Goal: Transaction & Acquisition: Book appointment/travel/reservation

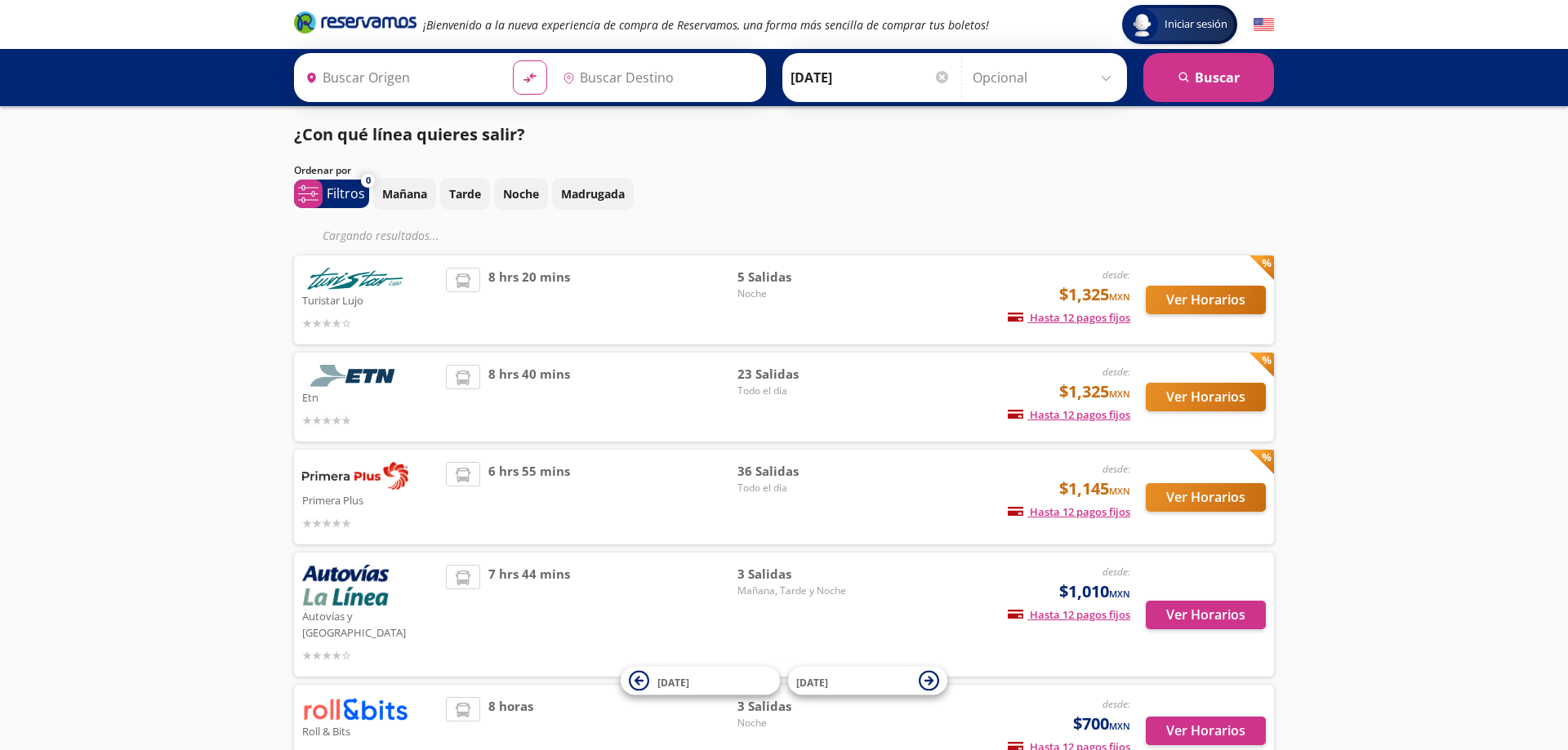
type input "[GEOGRAPHIC_DATA], [GEOGRAPHIC_DATA]"
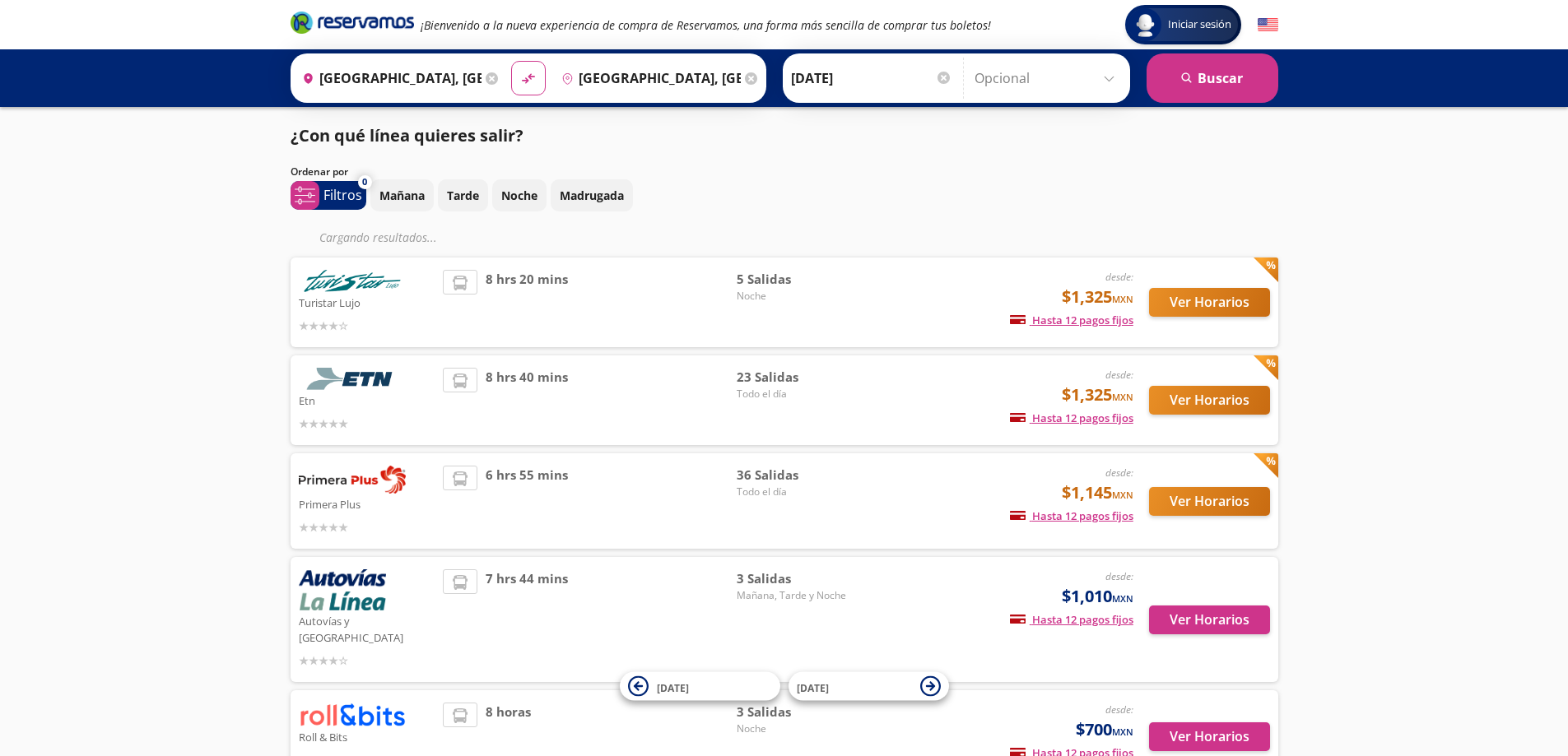
click at [1111, 72] on input "Opcional" at bounding box center [1048, 78] width 147 height 41
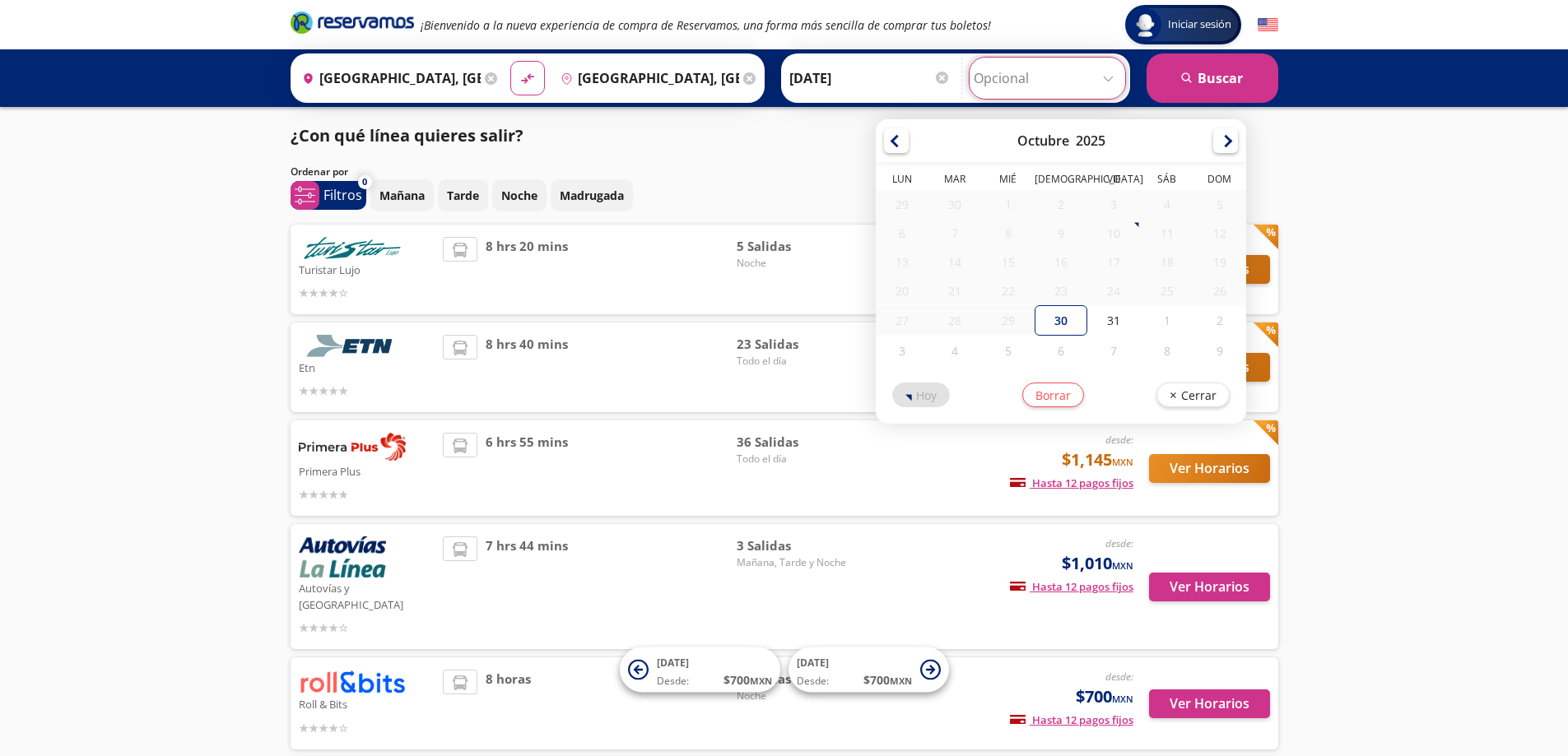
click at [1111, 72] on input "Opcional" at bounding box center [1047, 78] width 147 height 41
click at [1496, 256] on div "Iniciar sesión Iniciar sesión ¡Bienvenido a la nueva experiencia de compra de R…" at bounding box center [784, 537] width 1568 height 1074
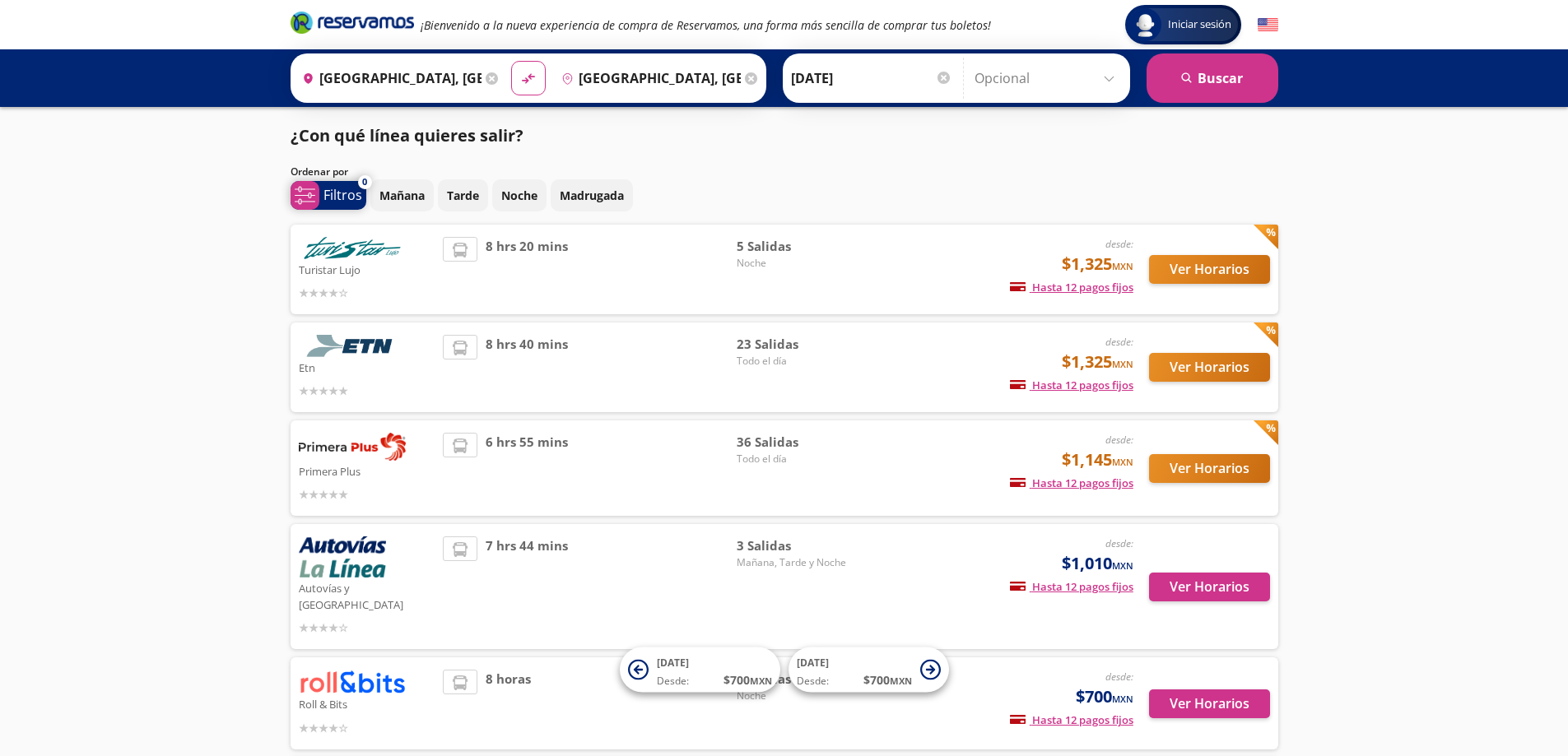
click at [344, 192] on p "Filtros" at bounding box center [343, 195] width 39 height 20
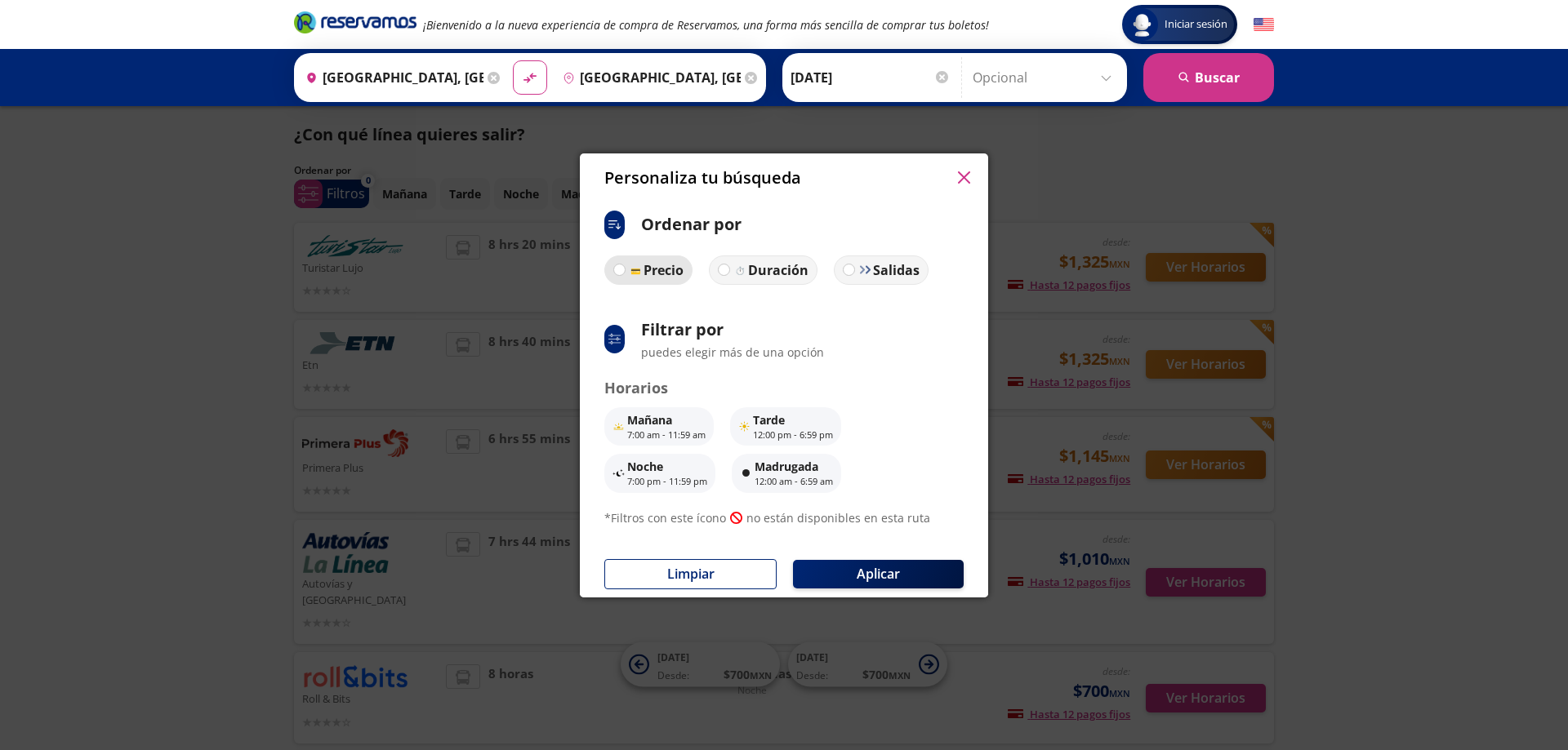
click at [622, 261] on label "Precio" at bounding box center [649, 270] width 88 height 30
click at [622, 264] on input "Precio" at bounding box center [619, 270] width 11 height 11
radio input "true"
click at [878, 572] on button "Aplicar" at bounding box center [878, 575] width 171 height 29
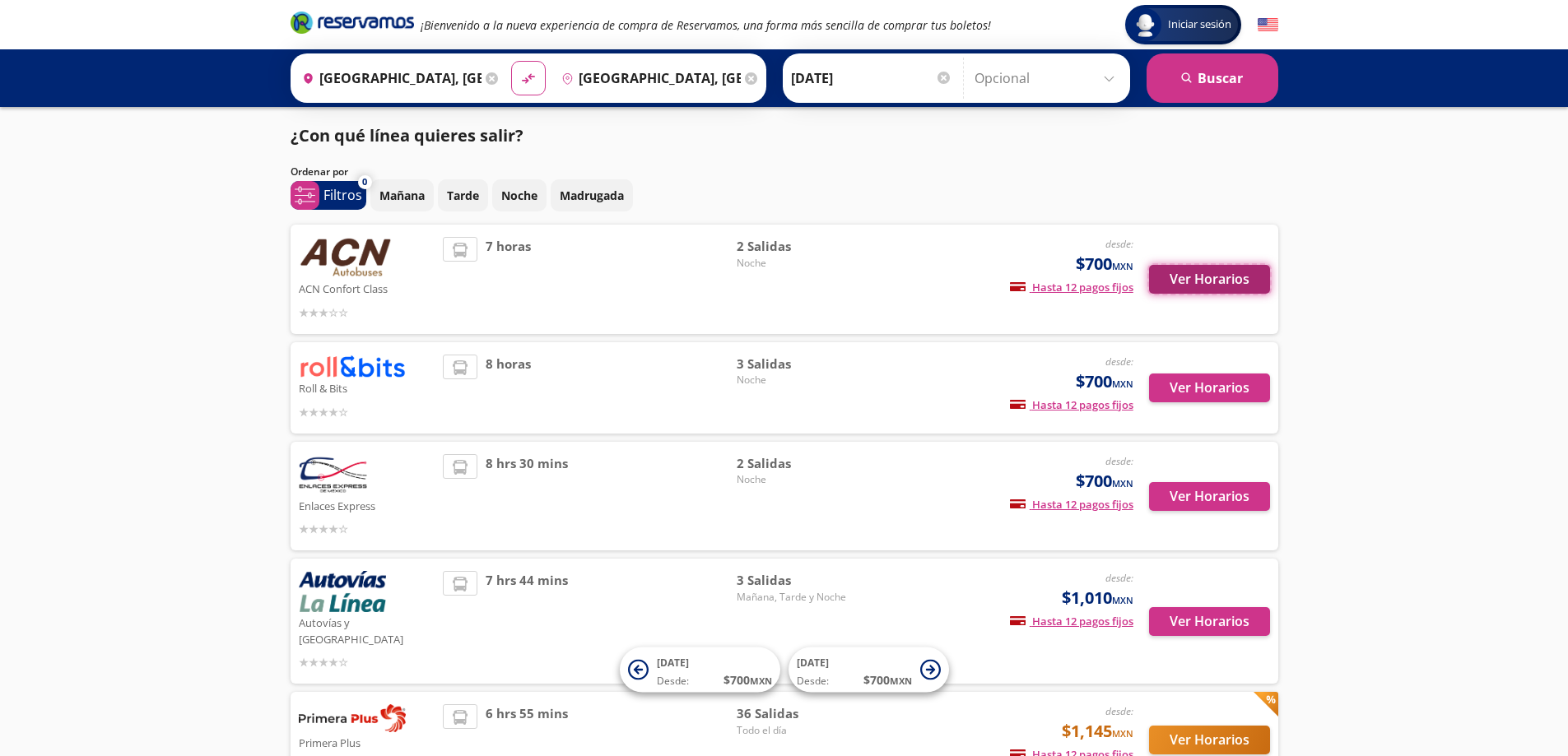
click at [1257, 289] on button "Ver Horarios" at bounding box center [1209, 279] width 121 height 29
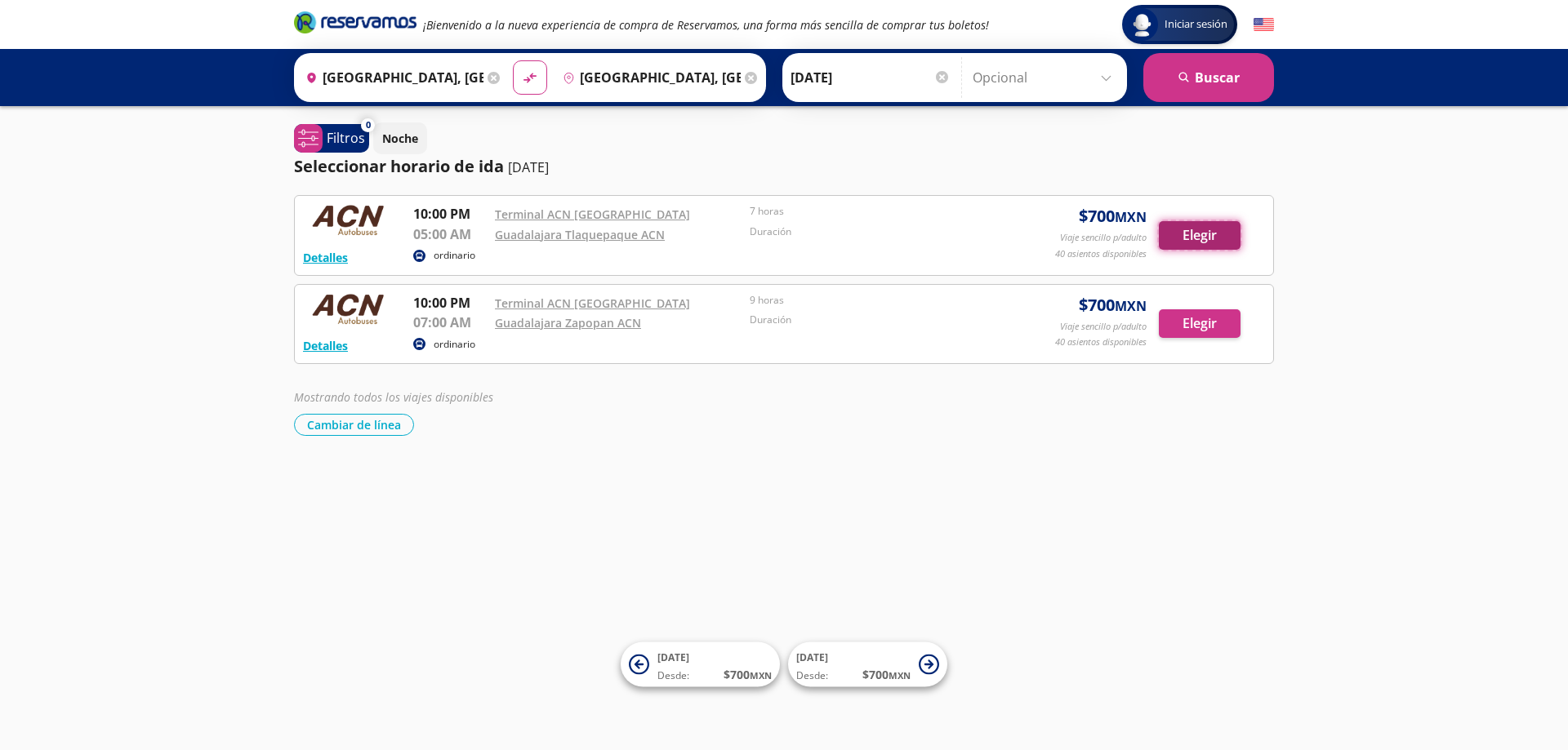
click at [1196, 228] on button "Elegir" at bounding box center [1199, 236] width 82 height 29
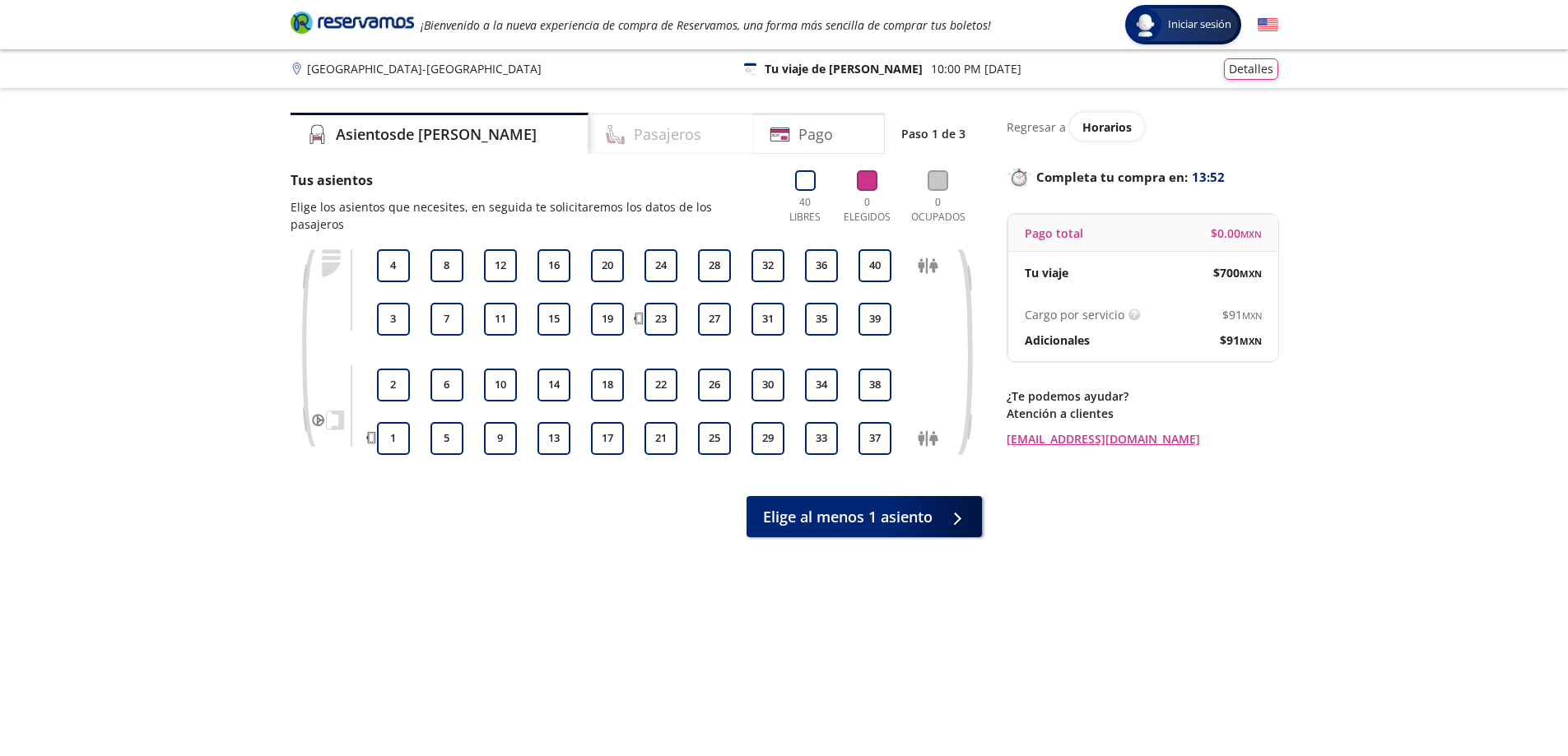
click at [634, 137] on h4 "Pasajeros" at bounding box center [667, 134] width 67 height 23
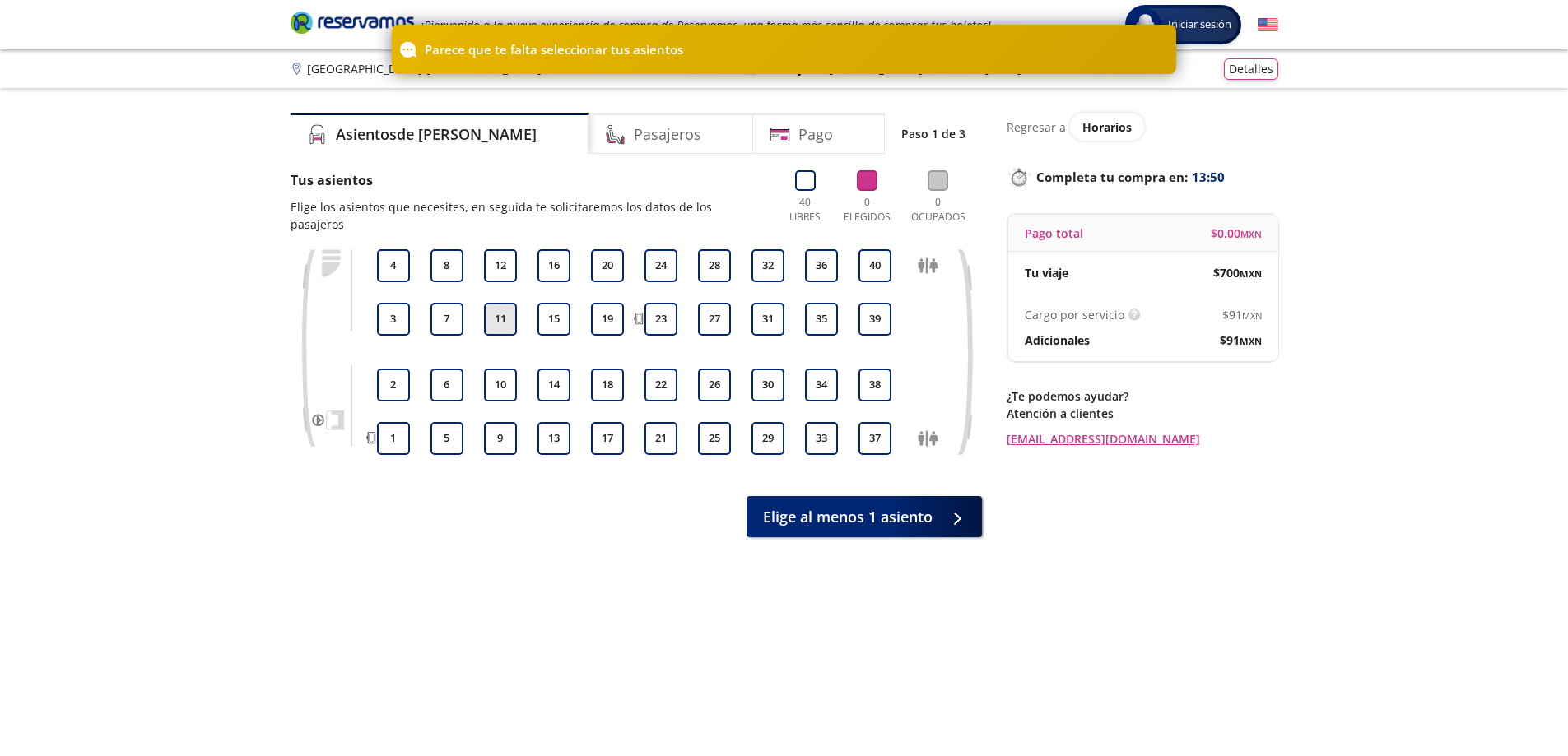
click at [504, 312] on button "11" at bounding box center [501, 319] width 33 height 33
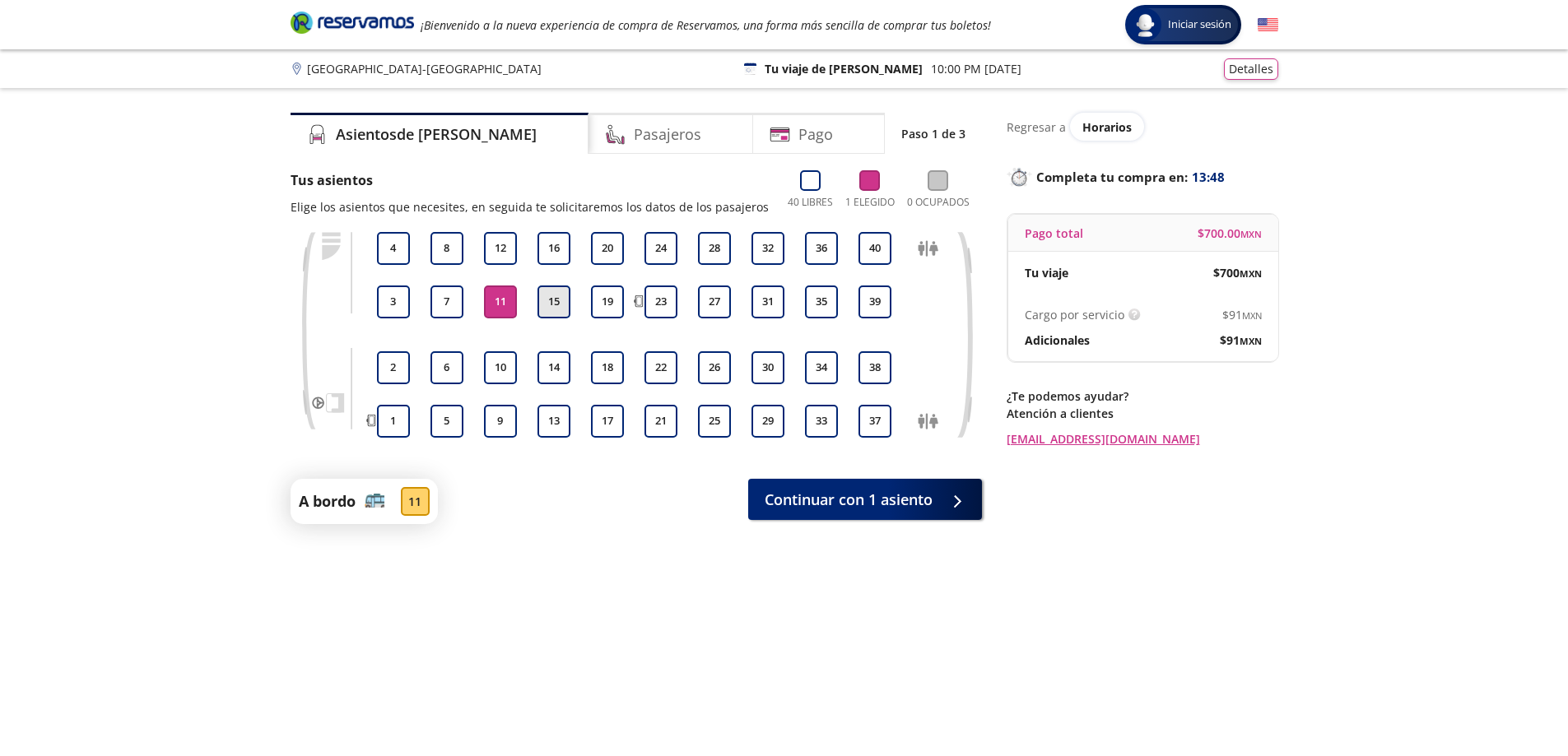
click at [543, 300] on button "15" at bounding box center [554, 302] width 33 height 33
